Goal: Task Accomplishment & Management: Manage account settings

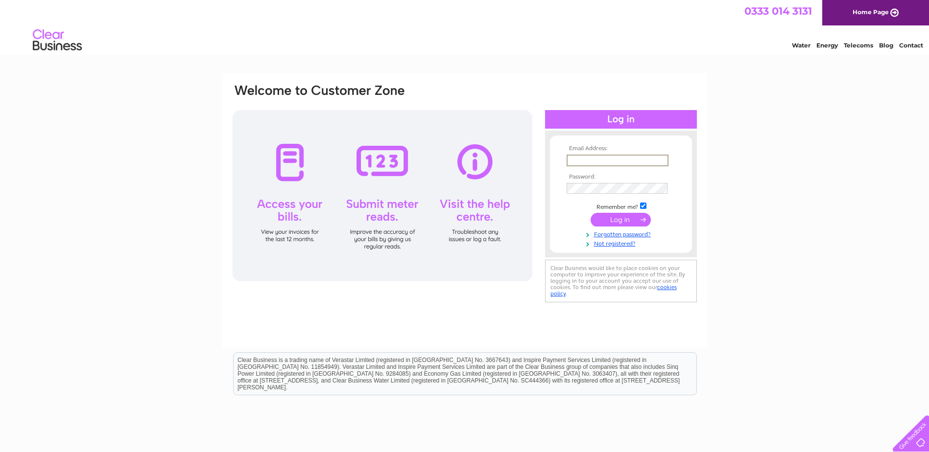
click at [616, 163] on input "text" at bounding box center [617, 161] width 102 height 12
type input "kawsor@gmail.com"
click at [618, 220] on input "submit" at bounding box center [620, 219] width 60 height 14
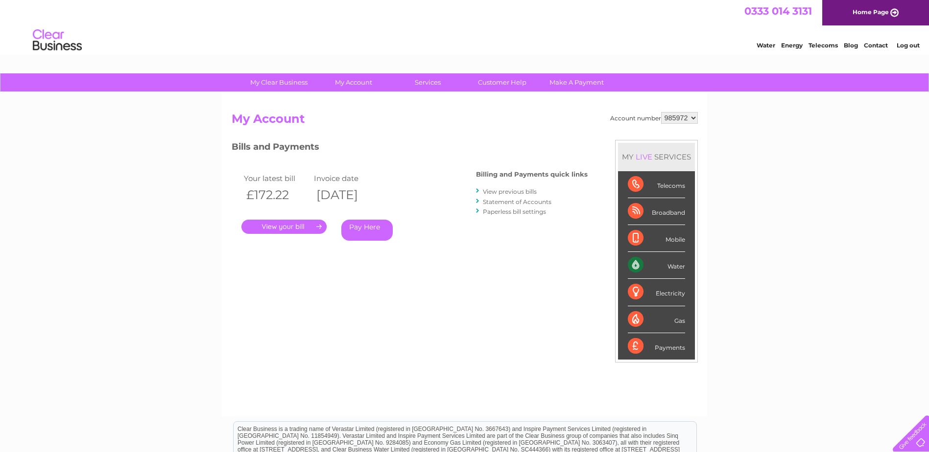
click at [288, 223] on link "." at bounding box center [283, 227] width 85 height 14
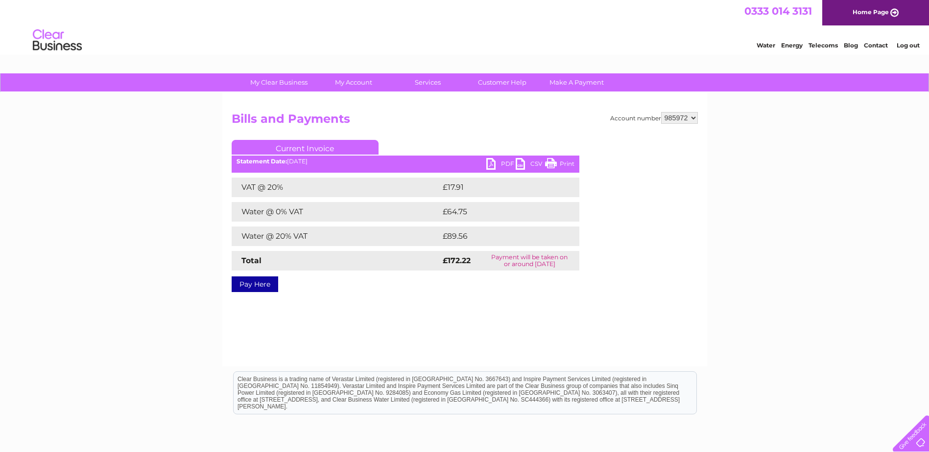
click at [559, 164] on link "Print" at bounding box center [559, 165] width 29 height 14
click at [504, 165] on link "PDF" at bounding box center [500, 165] width 29 height 14
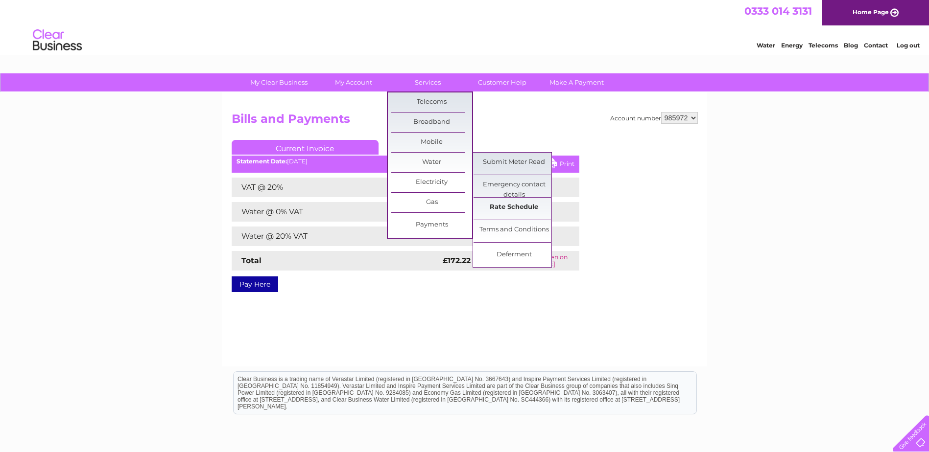
click at [505, 207] on link "Rate Schedule" at bounding box center [513, 208] width 81 height 20
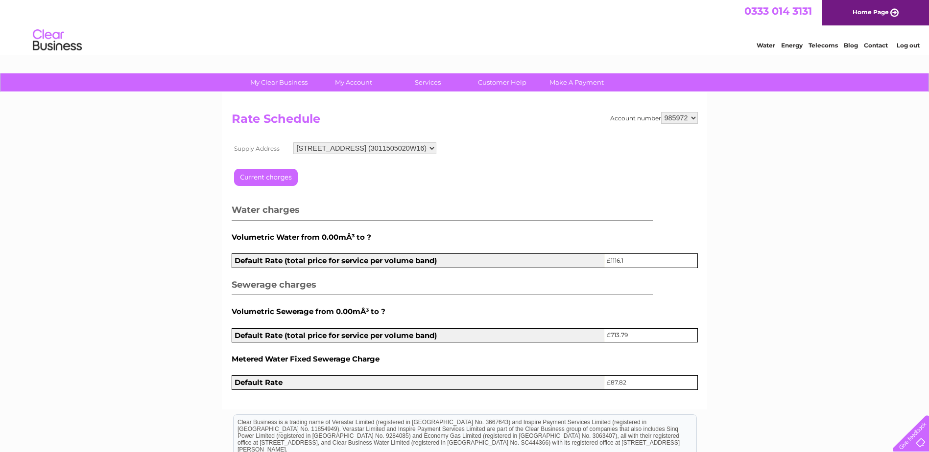
click at [907, 47] on link "Log out" at bounding box center [908, 45] width 23 height 7
